Goal: Information Seeking & Learning: Learn about a topic

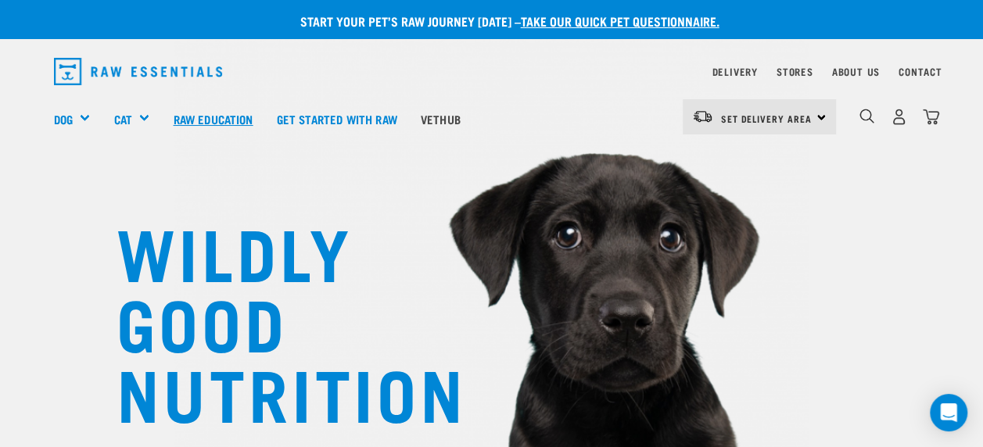
click at [197, 125] on link "Raw Education" at bounding box center [212, 119] width 103 height 63
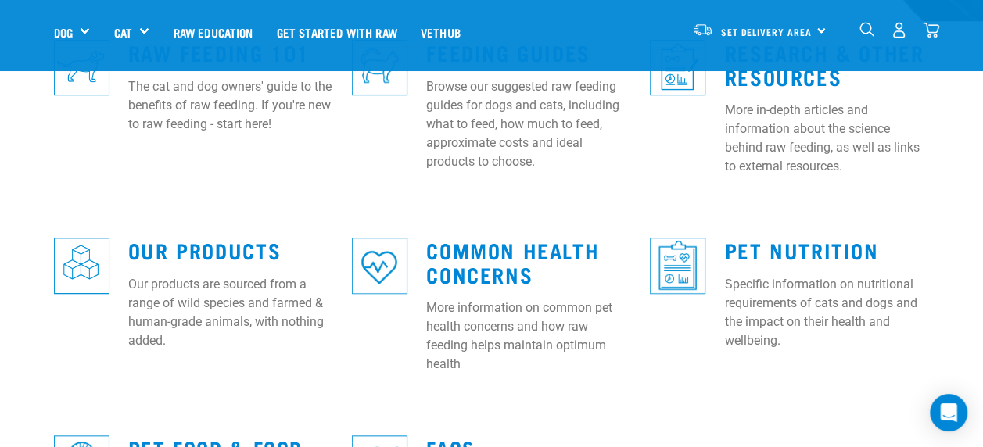
scroll to position [515, 0]
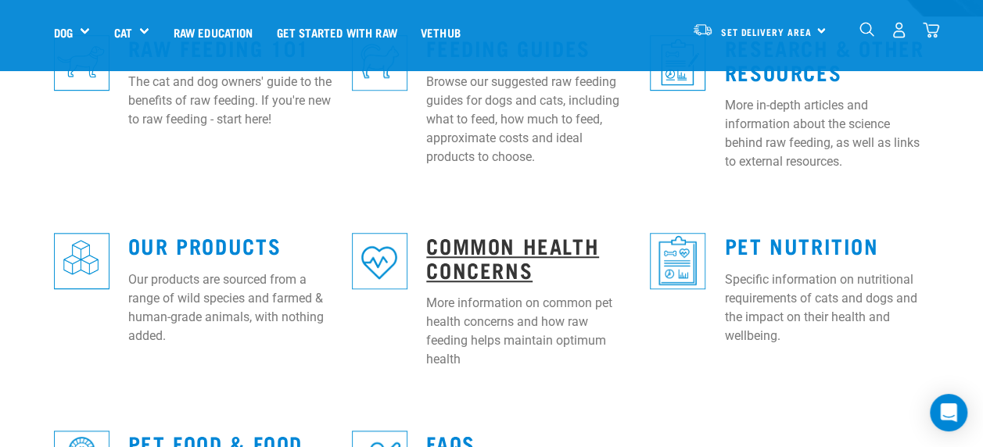
click at [486, 246] on link "Common Health Concerns" at bounding box center [512, 257] width 173 height 36
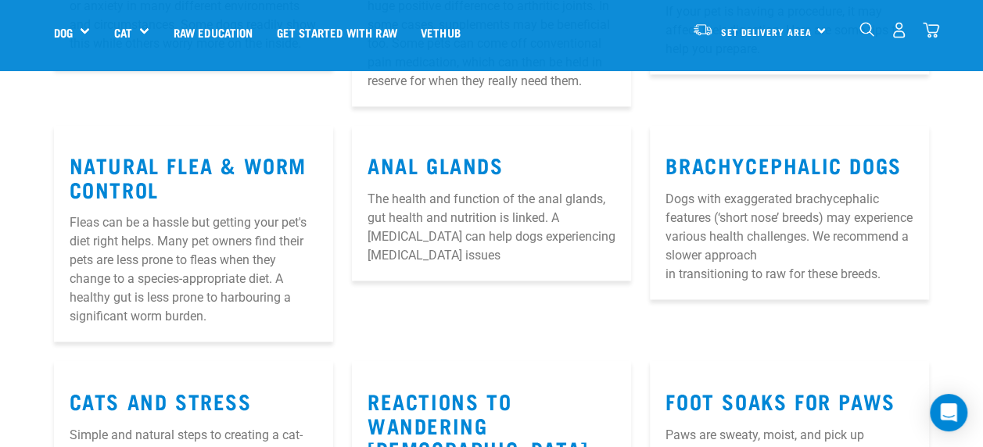
scroll to position [948, 0]
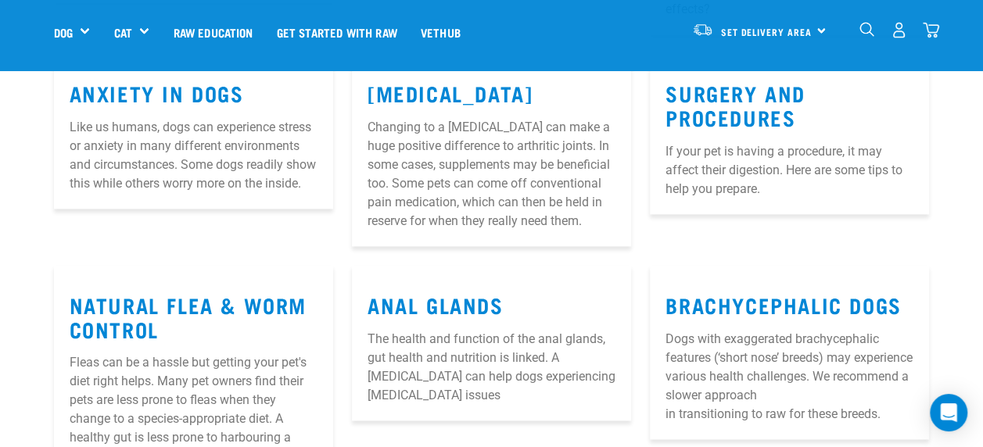
click at [861, 27] on img "dropdown navigation" at bounding box center [866, 29] width 15 height 15
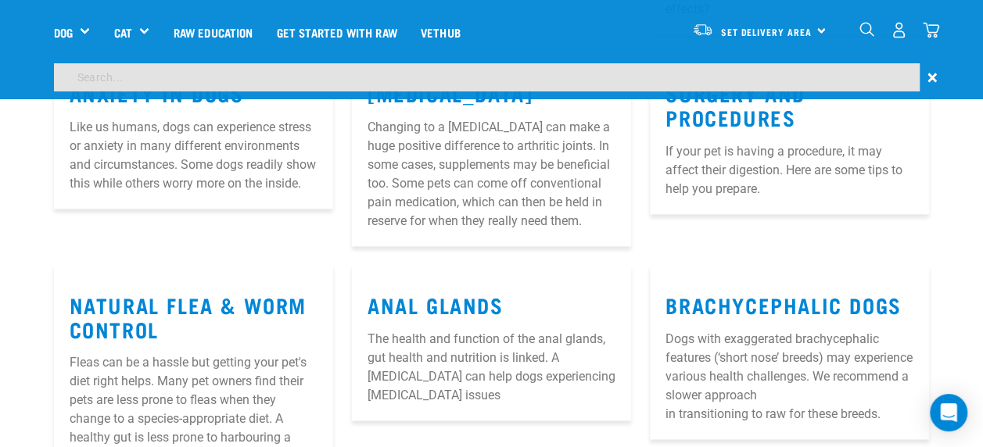
click at [347, 66] on input "search" at bounding box center [486, 77] width 865 height 28
type input "pancreatitis"
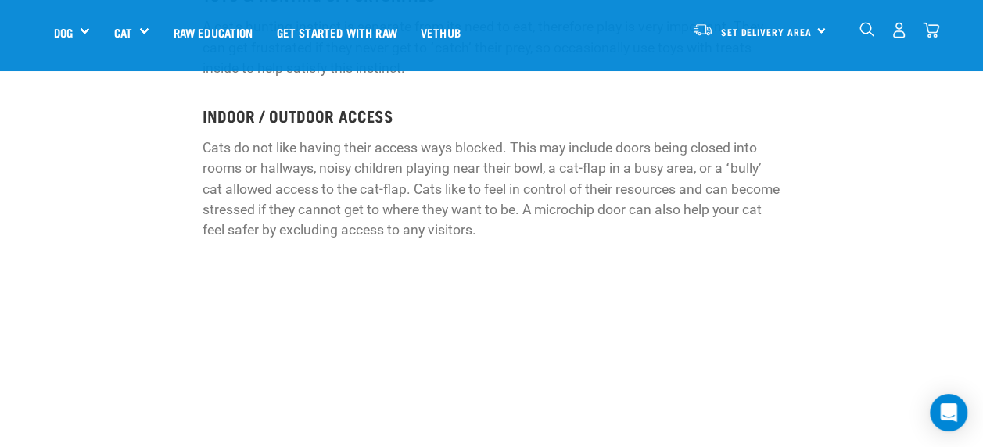
scroll to position [1826, 0]
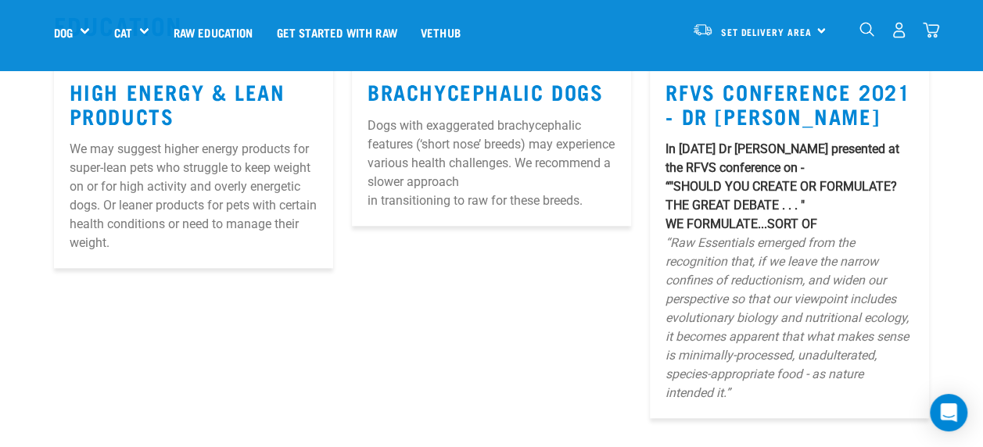
scroll to position [600, 0]
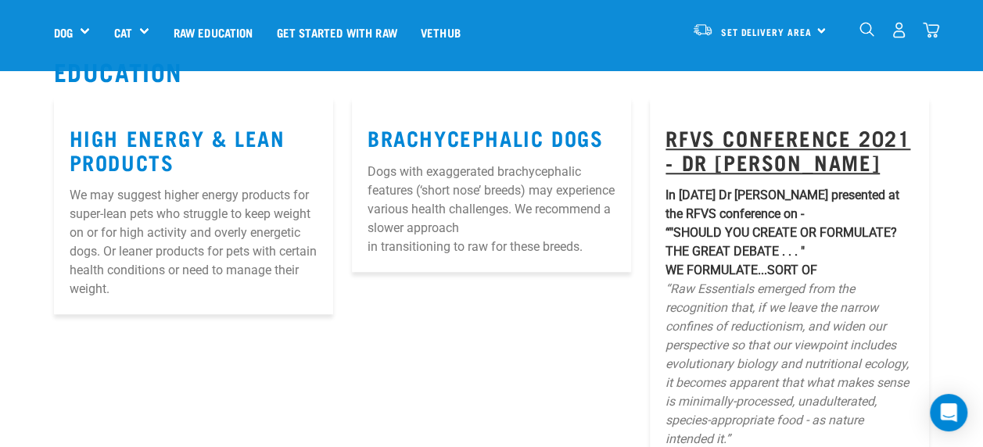
click at [821, 150] on link "RFVS Conference 2021 - Dr [PERSON_NAME]" at bounding box center [787, 149] width 245 height 36
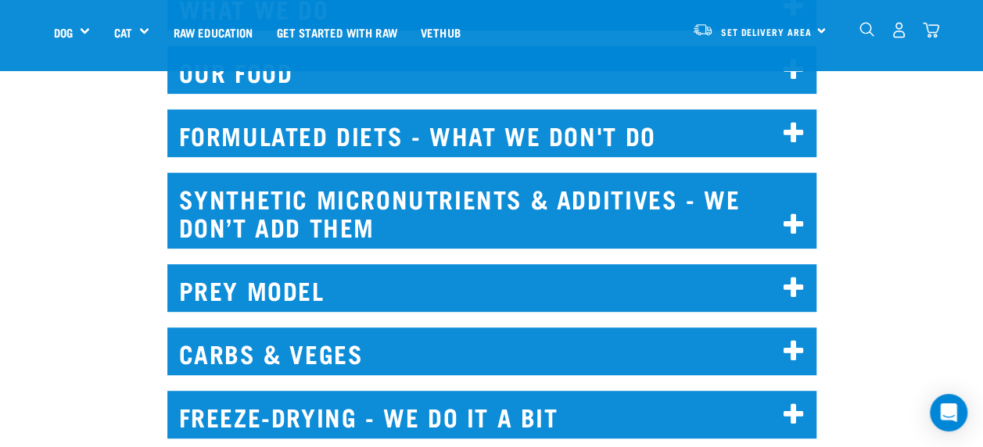
scroll to position [408, 0]
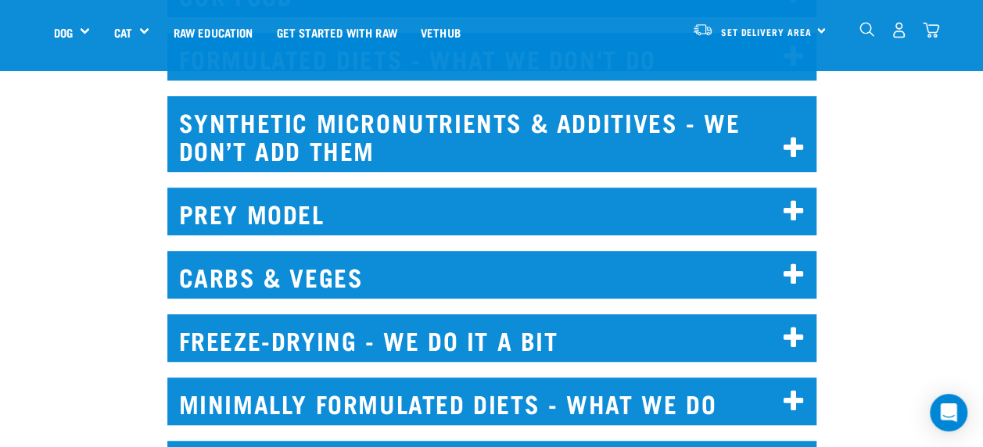
click at [792, 269] on icon at bounding box center [793, 275] width 21 height 25
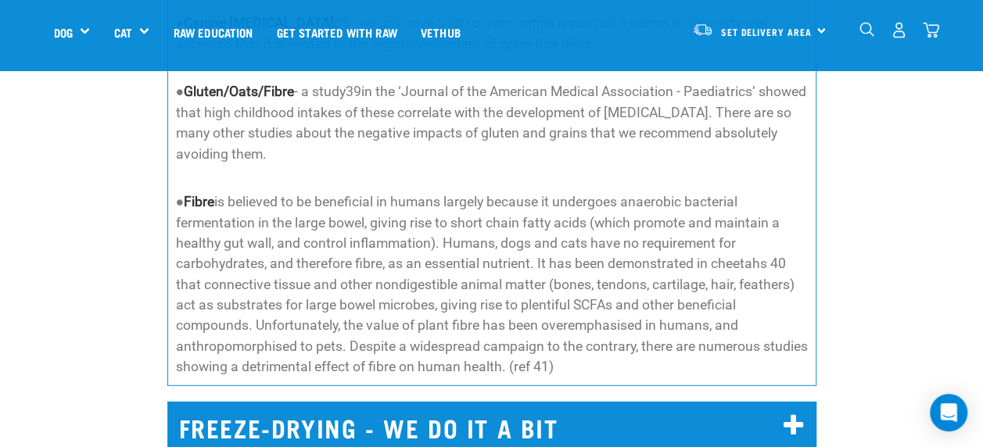
scroll to position [2202, 0]
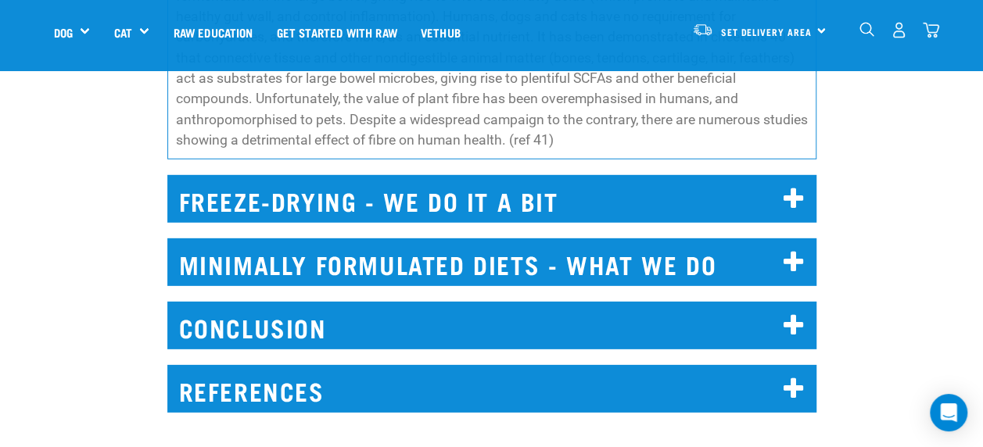
click at [800, 377] on icon at bounding box center [793, 389] width 21 height 25
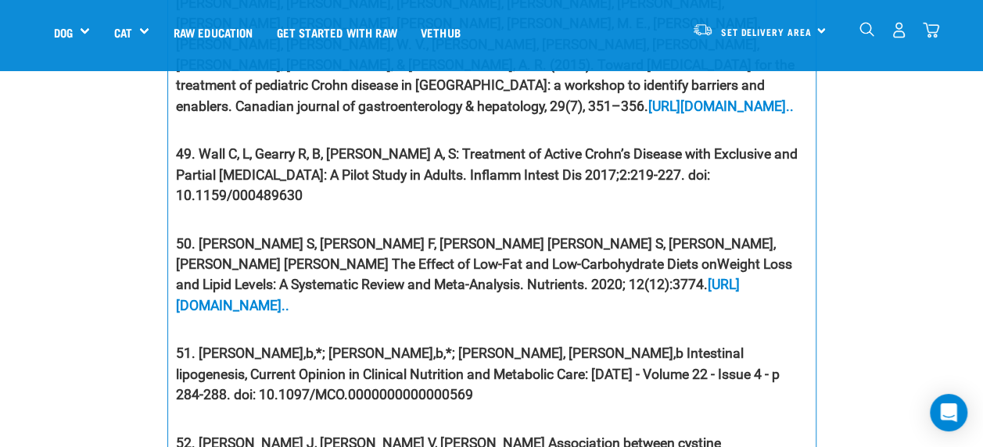
scroll to position [6816, 0]
